Goal: Transaction & Acquisition: Purchase product/service

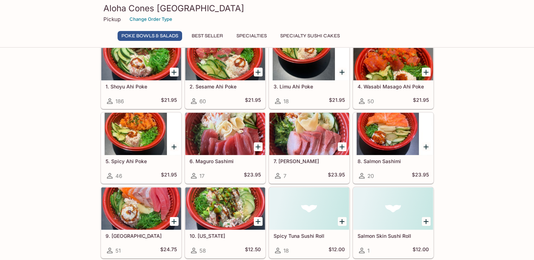
scroll to position [71, 0]
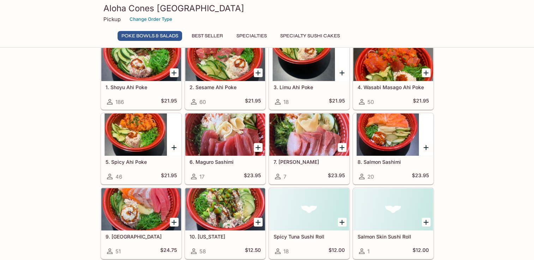
click at [371, 137] on div at bounding box center [393, 135] width 80 height 42
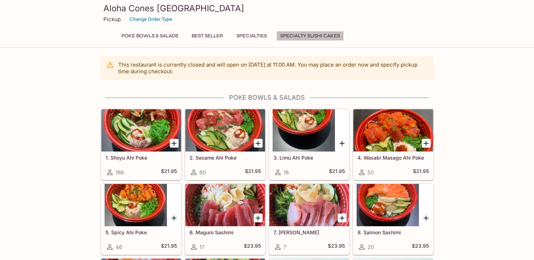
click at [334, 35] on button "Specialty Sushi Cakes" at bounding box center [309, 36] width 67 height 10
click at [236, 126] on div at bounding box center [225, 130] width 80 height 42
click at [317, 36] on button "Specialty Sushi Cakes" at bounding box center [309, 36] width 67 height 10
click at [145, 140] on div at bounding box center [141, 130] width 80 height 42
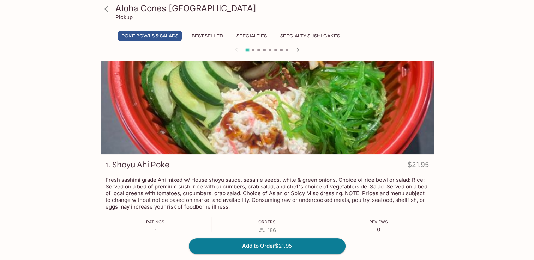
click at [294, 53] on icon "button" at bounding box center [297, 49] width 8 height 8
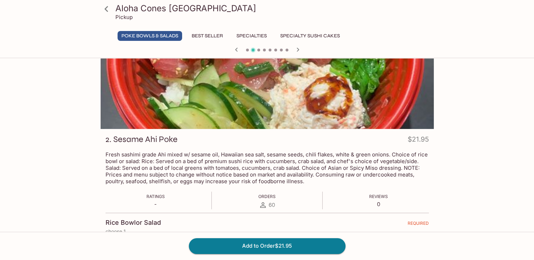
scroll to position [71, 0]
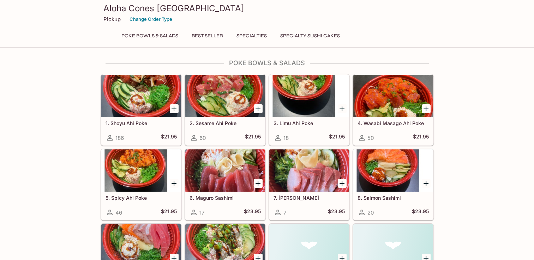
scroll to position [35, 0]
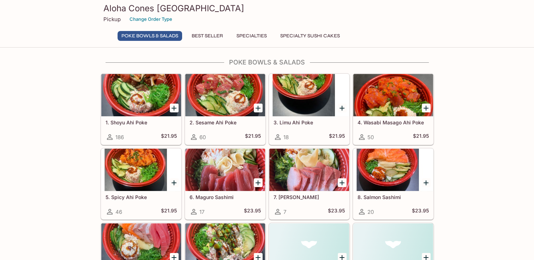
click at [382, 174] on div at bounding box center [393, 170] width 80 height 42
